Goal: Contribute content: Contribute content

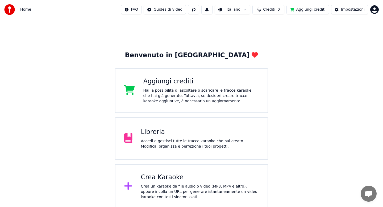
click at [173, 142] on div "Accedi e gestisci tutte le tracce karaoke che hai creato. Modifica, organizza e…" at bounding box center [200, 143] width 118 height 11
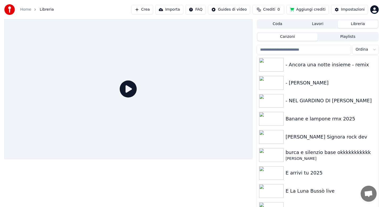
click at [301, 49] on input "search" at bounding box center [304, 50] width 94 height 10
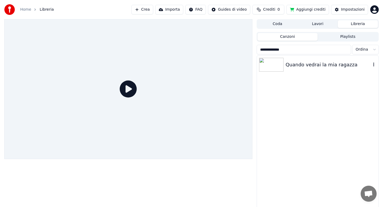
type input "**********"
click at [308, 63] on div "Quando vedrai la mia ragazza" at bounding box center [328, 64] width 85 height 7
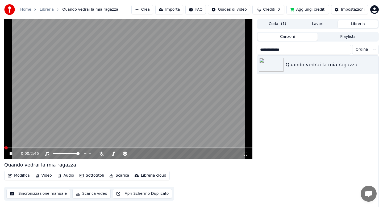
click at [13, 152] on icon at bounding box center [15, 153] width 12 height 4
click at [69, 176] on button "Audio" at bounding box center [65, 175] width 21 height 7
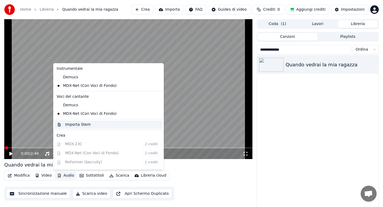
click at [79, 124] on div "Importa Stem" at bounding box center [78, 124] width 26 height 5
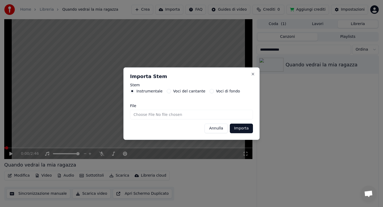
click at [154, 114] on input "File" at bounding box center [191, 115] width 123 height 10
type input "**********"
click at [249, 130] on button "Importa" at bounding box center [241, 128] width 23 height 10
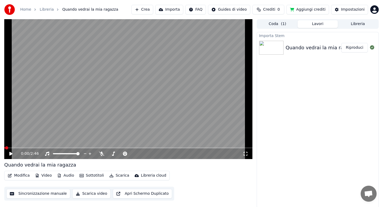
click at [23, 176] on button "Modifica" at bounding box center [19, 175] width 26 height 7
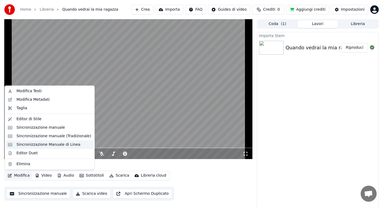
click at [45, 146] on div "Sincronizzazione Manuale di Linea" at bounding box center [48, 144] width 64 height 5
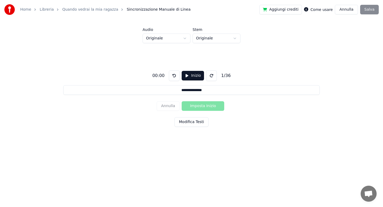
click at [194, 120] on button "Modifica Testi" at bounding box center [191, 122] width 34 height 10
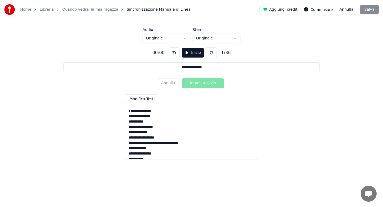
click at [175, 117] on textarea "**********" at bounding box center [191, 132] width 133 height 53
click at [152, 148] on textarea "**********" at bounding box center [191, 132] width 133 height 53
click at [168, 149] on textarea "**********" at bounding box center [191, 132] width 133 height 53
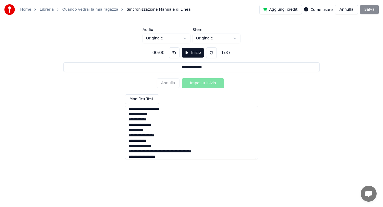
scroll to position [63, 0]
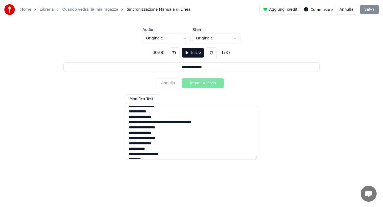
click at [177, 128] on textarea "**********" at bounding box center [191, 132] width 133 height 53
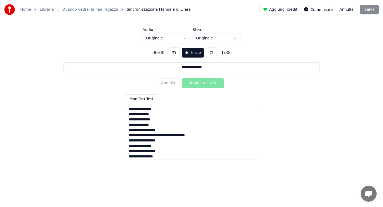
scroll to position [164, 0]
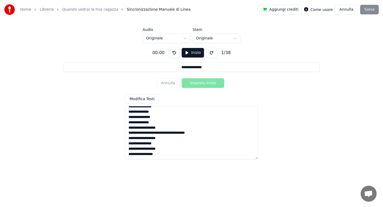
click at [163, 128] on textarea "**********" at bounding box center [191, 132] width 133 height 53
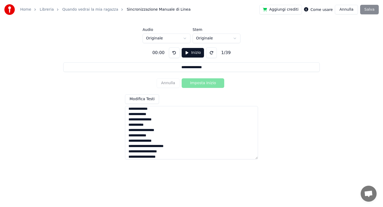
scroll to position [10, 0]
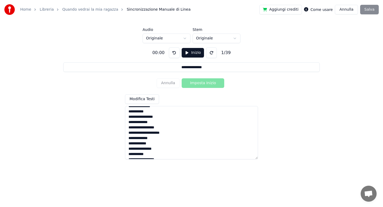
click at [174, 133] on textarea "**********" at bounding box center [191, 132] width 133 height 53
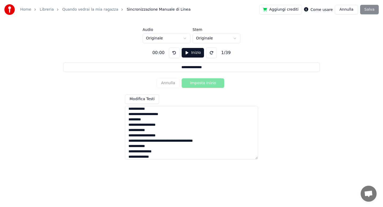
click at [172, 146] on textarea "**********" at bounding box center [191, 132] width 133 height 53
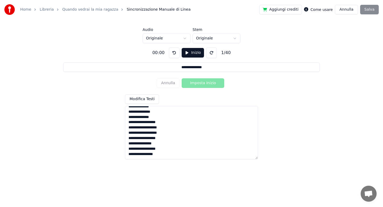
click at [162, 147] on textarea "**********" at bounding box center [191, 132] width 133 height 53
click at [185, 37] on html "**********" at bounding box center [191, 80] width 383 height 160
click at [176, 121] on textarea "**********" at bounding box center [191, 132] width 133 height 53
click at [172, 124] on textarea "**********" at bounding box center [191, 132] width 133 height 53
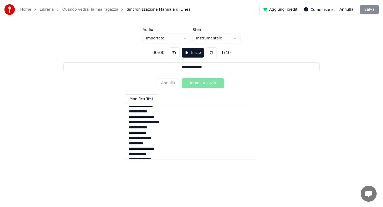
scroll to position [0, 0]
type textarea "**********"
click at [190, 51] on button "Inizio" at bounding box center [193, 53] width 23 height 10
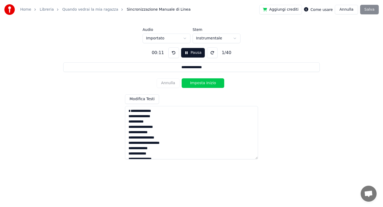
click at [190, 51] on button "Pausa" at bounding box center [193, 53] width 24 height 10
click at [190, 55] on button "Inizio" at bounding box center [193, 53] width 23 height 10
click at [172, 83] on div "Annulla Imposta Inizio" at bounding box center [192, 83] width 70 height 14
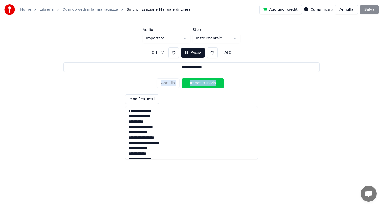
click at [172, 83] on div "Annulla Imposta Inizio" at bounding box center [192, 83] width 70 height 14
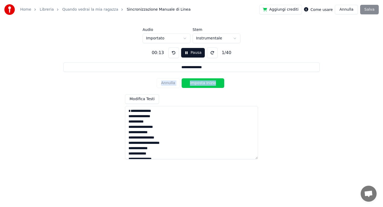
click at [172, 83] on div "Annulla Imposta Inizio" at bounding box center [192, 83] width 70 height 14
click at [188, 53] on button "Pausa" at bounding box center [193, 53] width 24 height 10
click at [173, 53] on button at bounding box center [174, 52] width 11 height 11
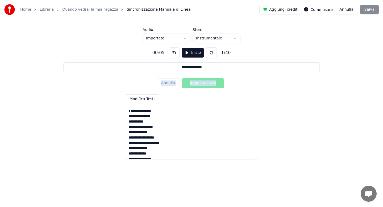
click at [173, 53] on button at bounding box center [174, 52] width 11 height 11
click at [190, 53] on button "Inizio" at bounding box center [193, 53] width 23 height 10
click at [194, 80] on button "Imposta Inizio" at bounding box center [203, 83] width 43 height 10
click at [195, 83] on button "Imposta Fine" at bounding box center [203, 83] width 43 height 10
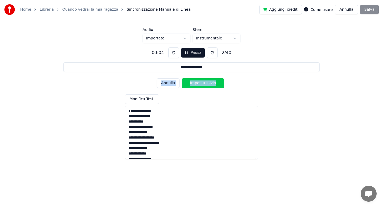
click at [195, 83] on button "Imposta Inizio" at bounding box center [203, 83] width 43 height 10
click at [195, 83] on button "Imposta Fine" at bounding box center [203, 83] width 43 height 10
click at [195, 83] on button "Imposta Inizio" at bounding box center [203, 83] width 43 height 10
click at [195, 83] on button "Imposta Fine" at bounding box center [203, 83] width 43 height 10
click at [187, 55] on button "Pausa" at bounding box center [193, 53] width 24 height 10
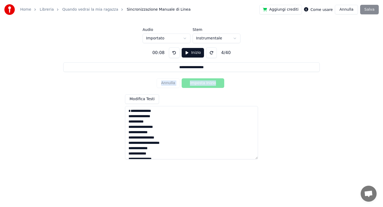
click at [172, 83] on div "Annulla Imposta Inizio" at bounding box center [192, 83] width 70 height 14
click at [173, 52] on button at bounding box center [174, 52] width 11 height 11
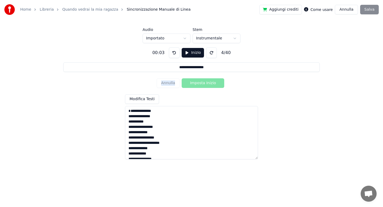
click at [173, 52] on button at bounding box center [174, 52] width 11 height 11
click at [200, 92] on div "**********" at bounding box center [192, 101] width 366 height 116
click at [191, 54] on button "Inizio" at bounding box center [193, 53] width 23 height 10
click at [200, 82] on button "Imposta Inizio" at bounding box center [203, 83] width 43 height 10
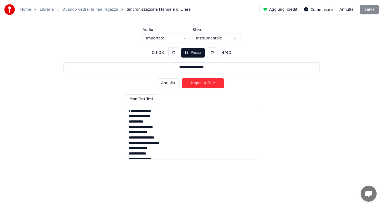
click at [200, 82] on button "Imposta Fine" at bounding box center [203, 83] width 43 height 10
click at [200, 82] on button "Imposta Inizio" at bounding box center [203, 83] width 43 height 10
click at [200, 82] on button "Imposta Fine" at bounding box center [203, 83] width 43 height 10
type input "**********"
click at [200, 82] on button "Imposta Inizio" at bounding box center [203, 83] width 43 height 10
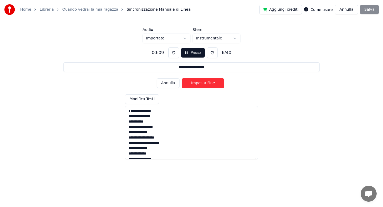
click at [189, 54] on button "Pausa" at bounding box center [193, 53] width 24 height 10
click at [166, 116] on textarea "**********" at bounding box center [191, 132] width 133 height 53
click at [170, 85] on div "Annulla Imposta Fine" at bounding box center [192, 83] width 70 height 14
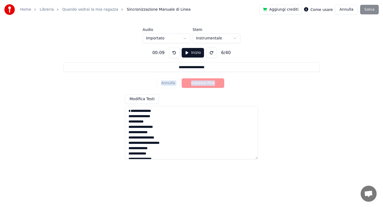
click at [170, 85] on div "Annulla Imposta Fine" at bounding box center [192, 83] width 70 height 14
click at [350, 10] on button "Annulla" at bounding box center [346, 10] width 23 height 10
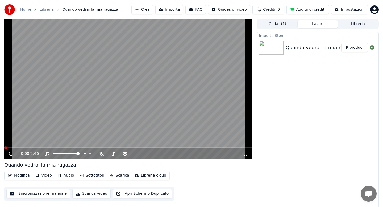
click at [23, 175] on button "Modifica" at bounding box center [19, 175] width 26 height 7
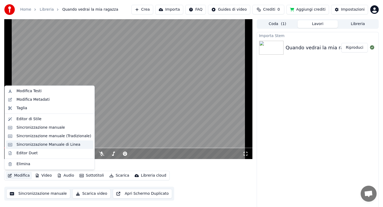
click at [34, 144] on div "Sincronizzazione Manuale di Linea" at bounding box center [48, 144] width 64 height 5
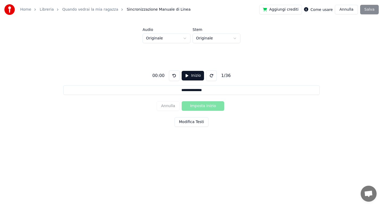
click at [198, 123] on button "Modifica Testi" at bounding box center [191, 122] width 34 height 10
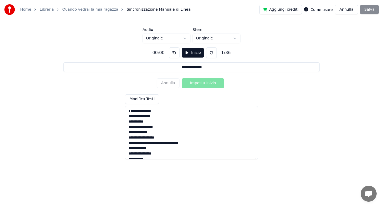
click at [168, 149] on textarea "**********" at bounding box center [191, 132] width 133 height 53
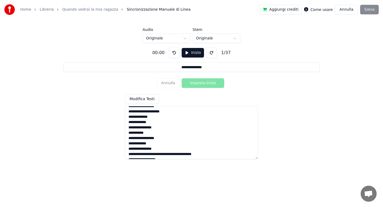
scroll to position [63, 0]
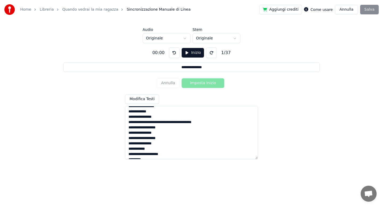
click at [177, 128] on textarea "**********" at bounding box center [191, 132] width 133 height 53
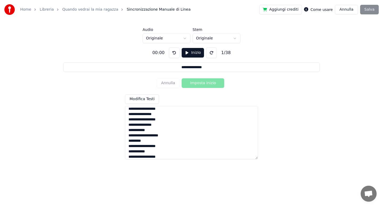
scroll to position [116, 0]
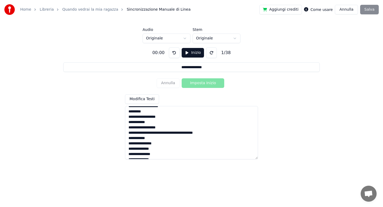
click at [173, 138] on textarea "**********" at bounding box center [191, 132] width 133 height 53
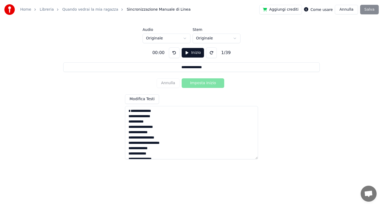
type textarea "**********"
click at [186, 39] on html "**********" at bounding box center [191, 80] width 383 height 160
click at [190, 54] on button "Inizio" at bounding box center [193, 53] width 23 height 10
click at [197, 82] on button "Imposta Inizio" at bounding box center [203, 83] width 43 height 10
click at [197, 82] on button "Imposta Fine" at bounding box center [203, 83] width 43 height 10
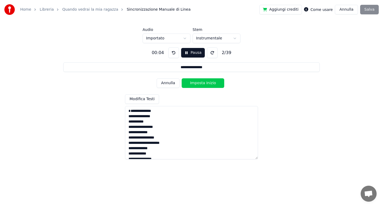
click at [197, 82] on button "Imposta Inizio" at bounding box center [203, 83] width 43 height 10
click at [197, 82] on button "Imposta Fine" at bounding box center [203, 83] width 43 height 10
click at [197, 82] on button "Imposta Inizio" at bounding box center [203, 83] width 43 height 10
click at [197, 82] on button "Imposta Fine" at bounding box center [203, 83] width 43 height 10
click at [197, 82] on button "Imposta Inizio" at bounding box center [203, 83] width 43 height 10
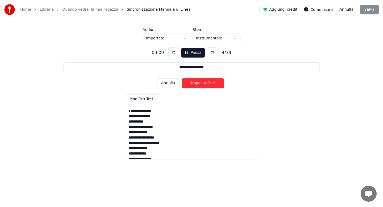
click at [197, 82] on button "Imposta Fine" at bounding box center [203, 83] width 43 height 10
click at [197, 82] on button "Imposta Inizio" at bounding box center [203, 83] width 43 height 10
click at [197, 82] on button "Imposta Fine" at bounding box center [203, 83] width 43 height 10
click at [197, 82] on button "Imposta Inizio" at bounding box center [203, 83] width 43 height 10
click at [198, 82] on button "Imposta Fine" at bounding box center [203, 83] width 43 height 10
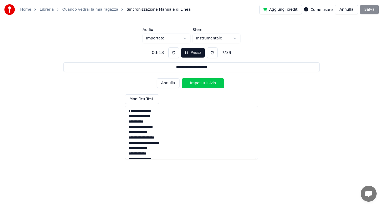
click at [198, 82] on button "Imposta Inizio" at bounding box center [203, 83] width 43 height 10
click at [198, 82] on button "Imposta Fine" at bounding box center [203, 83] width 43 height 10
click at [198, 82] on button "Imposta Inizio" at bounding box center [203, 83] width 43 height 10
click at [198, 82] on button "Imposta Fine" at bounding box center [203, 83] width 43 height 10
click at [198, 82] on button "Imposta Inizio" at bounding box center [203, 83] width 43 height 10
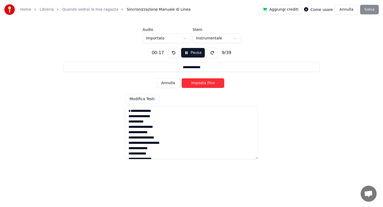
click at [198, 82] on button "Imposta Fine" at bounding box center [203, 83] width 43 height 10
click at [198, 82] on button "Imposta Inizio" at bounding box center [203, 83] width 43 height 10
click at [198, 82] on button "Imposta Fine" at bounding box center [203, 83] width 43 height 10
click at [198, 82] on button "Imposta Inizio" at bounding box center [203, 83] width 43 height 10
click at [198, 82] on button "Imposta Fine" at bounding box center [203, 83] width 43 height 10
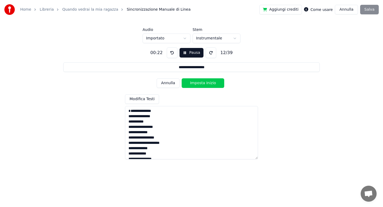
click at [198, 82] on button "Imposta Inizio" at bounding box center [203, 83] width 43 height 10
click at [198, 82] on button "Imposta Fine" at bounding box center [203, 83] width 43 height 10
click at [198, 82] on button "Imposta Inizio" at bounding box center [203, 83] width 43 height 10
click at [198, 82] on button "Imposta Fine" at bounding box center [203, 83] width 43 height 10
click at [198, 82] on button "Imposta Inizio" at bounding box center [203, 83] width 43 height 10
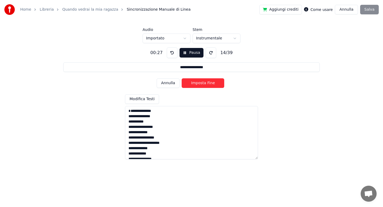
click at [198, 82] on button "Imposta Fine" at bounding box center [203, 83] width 43 height 10
click at [198, 82] on button "Imposta Inizio" at bounding box center [203, 83] width 43 height 10
click at [198, 82] on button "Imposta Fine" at bounding box center [203, 83] width 43 height 10
click at [198, 82] on button "Imposta Inizio" at bounding box center [203, 83] width 43 height 10
click at [198, 82] on button "Imposta Fine" at bounding box center [203, 83] width 43 height 10
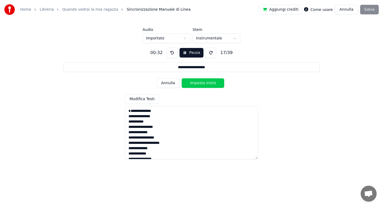
click at [198, 82] on button "Imposta Inizio" at bounding box center [203, 83] width 43 height 10
click at [198, 82] on button "Imposta Fine" at bounding box center [203, 83] width 43 height 10
click at [198, 82] on button "Imposta Inizio" at bounding box center [203, 83] width 43 height 10
click at [198, 82] on button "Imposta Fine" at bounding box center [203, 83] width 43 height 10
click at [198, 82] on button "Imposta Inizio" at bounding box center [203, 83] width 43 height 10
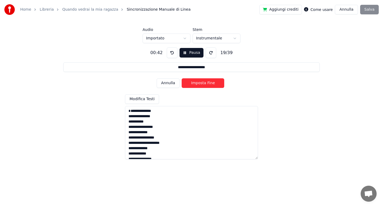
click at [198, 82] on button "Imposta Fine" at bounding box center [203, 83] width 43 height 10
click at [198, 82] on button "Imposta Inizio" at bounding box center [203, 83] width 43 height 10
click at [198, 82] on button "Imposta Fine" at bounding box center [203, 83] width 43 height 10
click at [198, 83] on button "Imposta Inizio" at bounding box center [203, 83] width 43 height 10
click at [198, 83] on button "Imposta Fine" at bounding box center [203, 83] width 43 height 10
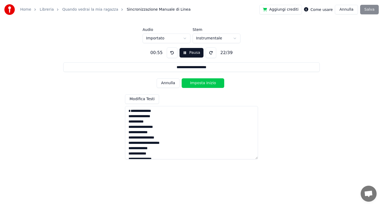
click at [198, 83] on button "Imposta Inizio" at bounding box center [203, 83] width 43 height 10
click at [198, 83] on button "Imposta Fine" at bounding box center [203, 83] width 43 height 10
click at [198, 83] on button "Imposta Inizio" at bounding box center [203, 83] width 43 height 10
click at [198, 83] on button "Imposta Fine" at bounding box center [203, 83] width 43 height 10
click at [198, 83] on button "Imposta Inizio" at bounding box center [203, 83] width 43 height 10
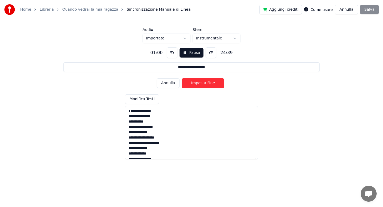
click at [198, 83] on button "Imposta Fine" at bounding box center [203, 83] width 43 height 10
click at [198, 83] on button "Imposta Inizio" at bounding box center [203, 83] width 43 height 10
click at [198, 83] on button "Imposta Fine" at bounding box center [203, 83] width 43 height 10
click at [198, 83] on button "Imposta Inizio" at bounding box center [203, 83] width 43 height 10
click at [198, 83] on button "Imposta Fine" at bounding box center [203, 83] width 43 height 10
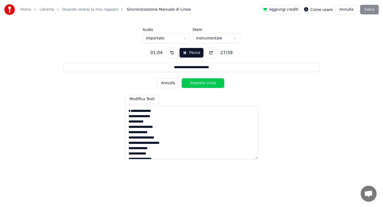
click at [198, 83] on button "Imposta Inizio" at bounding box center [203, 83] width 43 height 10
click at [198, 83] on button "Imposta Fine" at bounding box center [203, 83] width 43 height 10
click at [198, 83] on button "Imposta Inizio" at bounding box center [203, 83] width 43 height 10
click at [198, 83] on button "Imposta Fine" at bounding box center [203, 83] width 43 height 10
click at [198, 83] on button "Imposta Inizio" at bounding box center [203, 83] width 43 height 10
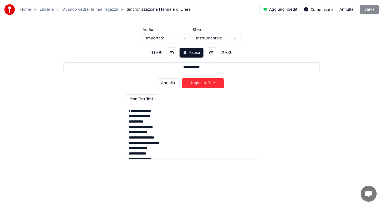
click at [198, 83] on button "Imposta Fine" at bounding box center [203, 83] width 43 height 10
click at [198, 83] on button "Imposta Inizio" at bounding box center [203, 83] width 43 height 10
click at [198, 83] on button "Imposta Fine" at bounding box center [203, 83] width 43 height 10
click at [198, 83] on button "Imposta Inizio" at bounding box center [203, 83] width 43 height 10
click at [198, 83] on button "Imposta Fine" at bounding box center [203, 83] width 43 height 10
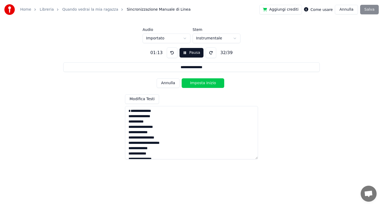
click at [198, 83] on button "Imposta Inizio" at bounding box center [203, 83] width 43 height 10
click at [198, 83] on button "Imposta Fine" at bounding box center [203, 83] width 43 height 10
click at [198, 83] on button "Imposta Inizio" at bounding box center [203, 83] width 43 height 10
click at [198, 83] on button "Imposta Fine" at bounding box center [203, 83] width 43 height 10
click at [198, 83] on button "Imposta Inizio" at bounding box center [203, 83] width 43 height 10
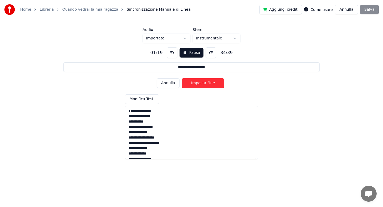
click at [198, 83] on button "Imposta Fine" at bounding box center [203, 83] width 43 height 10
click at [198, 83] on button "Imposta Inizio" at bounding box center [203, 83] width 43 height 10
click at [198, 83] on button "Imposta Fine" at bounding box center [203, 83] width 43 height 10
click at [198, 83] on button "Imposta Inizio" at bounding box center [203, 83] width 43 height 10
click at [198, 83] on button "Imposta Fine" at bounding box center [203, 83] width 43 height 10
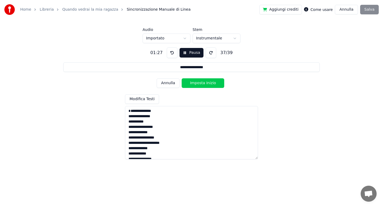
click at [198, 83] on button "Imposta Inizio" at bounding box center [203, 83] width 43 height 10
click at [198, 83] on button "Imposta Fine" at bounding box center [203, 83] width 43 height 10
click at [198, 83] on button "Imposta Inizio" at bounding box center [203, 83] width 43 height 10
click at [198, 83] on button "Imposta Fine" at bounding box center [203, 83] width 43 height 10
click at [189, 55] on button "Pausa" at bounding box center [192, 53] width 24 height 10
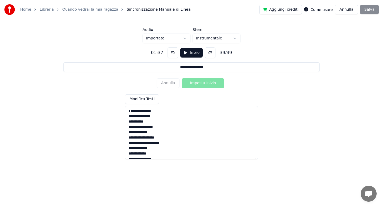
click at [184, 52] on button "Inizio" at bounding box center [191, 53] width 23 height 10
click at [170, 148] on textarea "**********" at bounding box center [191, 132] width 133 height 53
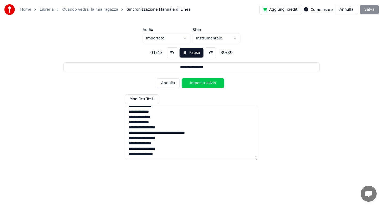
scroll to position [169, 0]
click at [166, 83] on button "Annulla" at bounding box center [168, 83] width 23 height 10
click at [197, 82] on button "Imposta Fine" at bounding box center [203, 83] width 43 height 10
type input "**********"
click at [197, 82] on button "Imposta Inizio" at bounding box center [203, 83] width 43 height 10
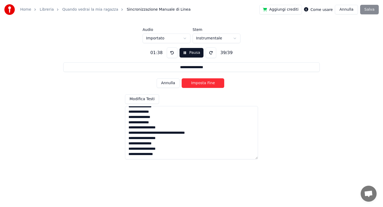
click at [197, 82] on button "Imposta Fine" at bounding box center [203, 83] width 43 height 10
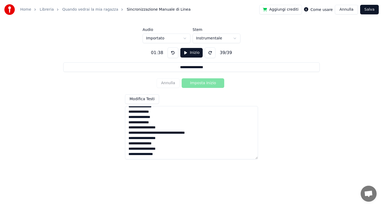
click at [164, 148] on textarea "**********" at bounding box center [191, 132] width 133 height 53
type textarea "**********"
click at [189, 54] on button "Inizio" at bounding box center [191, 53] width 23 height 10
click at [137, 156] on textarea "**********" at bounding box center [191, 132] width 133 height 53
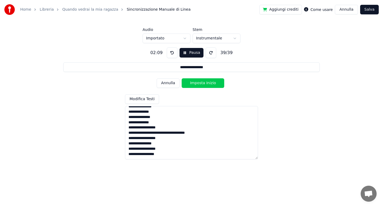
click at [173, 84] on button "Annulla" at bounding box center [168, 83] width 23 height 10
click at [196, 84] on button "Imposta Fine" at bounding box center [203, 83] width 43 height 10
type input "**********"
click at [196, 84] on button "Imposta Inizio" at bounding box center [203, 83] width 43 height 10
click at [196, 84] on button "Imposta Fine" at bounding box center [203, 83] width 43 height 10
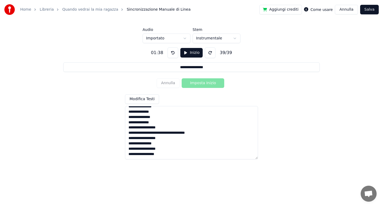
click at [371, 8] on button "Salva" at bounding box center [369, 10] width 19 height 10
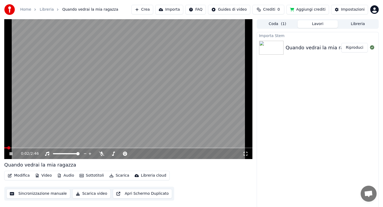
click at [61, 174] on button "Audio" at bounding box center [65, 175] width 21 height 7
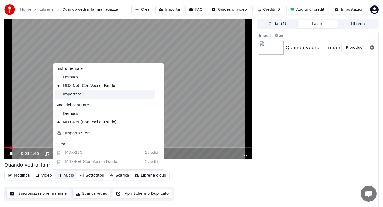
click at [74, 94] on div "Importato" at bounding box center [105, 94] width 100 height 9
